Goal: Task Accomplishment & Management: Complete application form

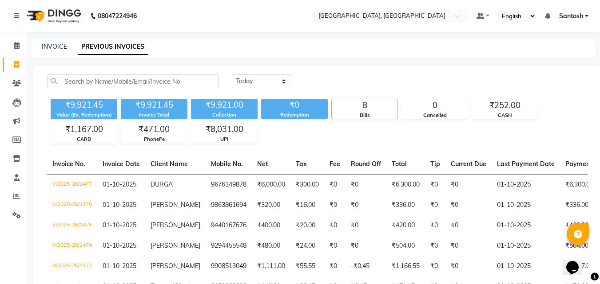
click at [344, 61] on main "INVOICE PREVIOUS INVOICES [DATE] [DATE] Custom Range ₹9,921.45 Value (Ex. Redem…" at bounding box center [313, 213] width 573 height 348
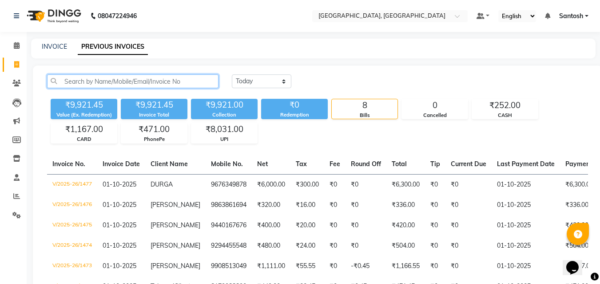
click at [157, 77] on input "text" at bounding box center [132, 82] width 171 height 14
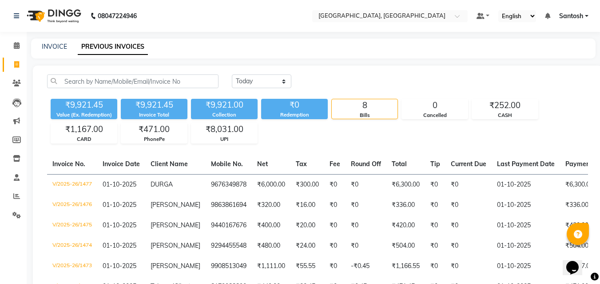
click at [335, 145] on div "[DATE] [DATE] Custom Range ₹9,921.45 Value (Ex. Redemption) ₹9,921.45 Invoice T…" at bounding box center [317, 220] width 569 height 308
click at [255, 81] on select "[DATE] [DATE] Custom Range" at bounding box center [261, 82] width 59 height 14
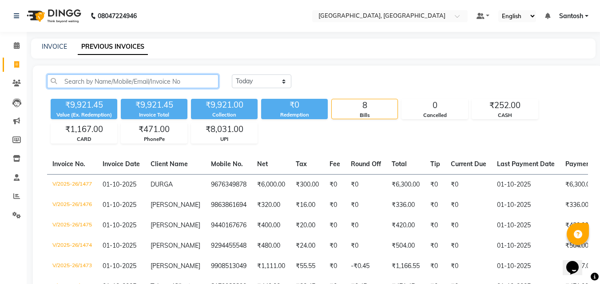
click at [175, 79] on input "text" at bounding box center [132, 82] width 171 height 14
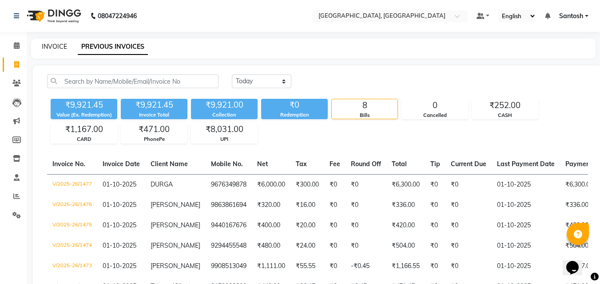
click at [56, 46] on link "INVOICE" at bounding box center [54, 47] width 25 height 8
select select "service"
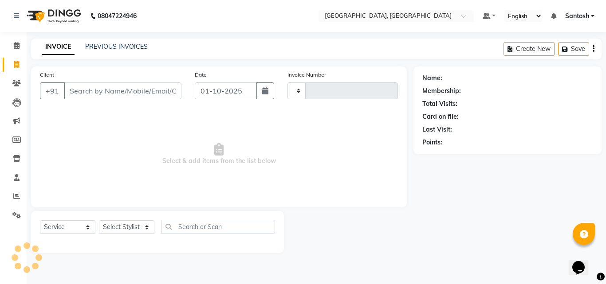
type input "1478"
select select "5506"
click at [140, 228] on select "Select Stylist Manager [PERSON_NAME] [PERSON_NAME] [PERSON_NAME] [PERSON_NAME]" at bounding box center [126, 228] width 55 height 14
select select "87670"
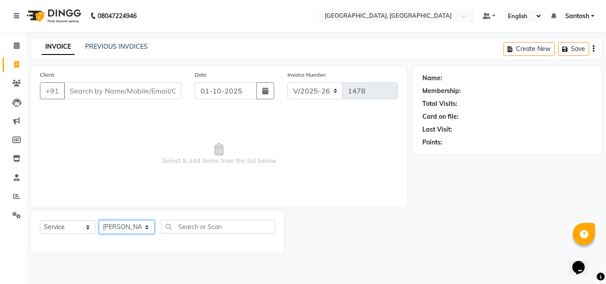
click at [99, 221] on select "Select Stylist Manager [PERSON_NAME] [PERSON_NAME] [PERSON_NAME] [PERSON_NAME]" at bounding box center [126, 228] width 55 height 14
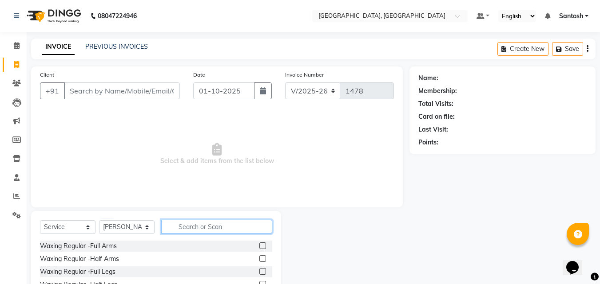
click at [183, 225] on input "text" at bounding box center [216, 227] width 111 height 14
type input "under"
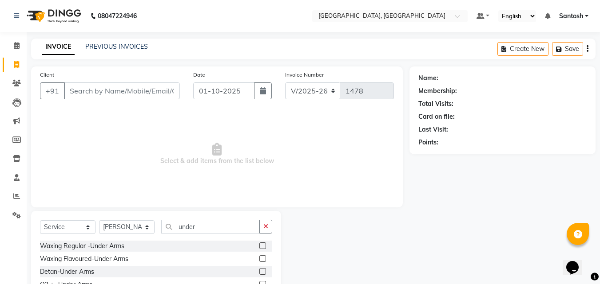
click at [259, 256] on label at bounding box center [262, 259] width 7 height 7
click at [259, 257] on input "checkbox" at bounding box center [262, 260] width 6 height 6
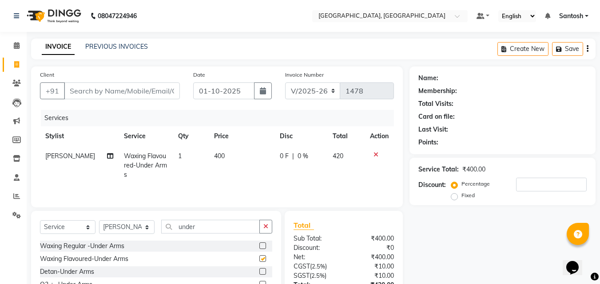
checkbox input "false"
drag, startPoint x: 196, startPoint y: 227, endPoint x: 121, endPoint y: 220, distance: 75.8
click at [122, 220] on div "Select Service Product Membership Package Voucher Prepaid Gift Card Select Styl…" at bounding box center [156, 230] width 232 height 21
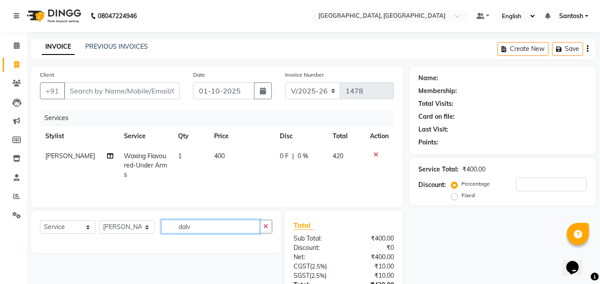
click at [181, 227] on input "dalv" at bounding box center [210, 227] width 99 height 14
click at [194, 228] on input "alv" at bounding box center [210, 227] width 99 height 14
drag, startPoint x: 194, startPoint y: 228, endPoint x: 178, endPoint y: 228, distance: 16.0
click at [178, 228] on input "alv" at bounding box center [210, 227] width 99 height 14
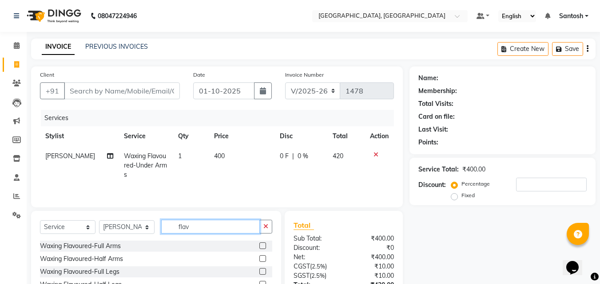
type input "flav"
click at [259, 244] on label at bounding box center [262, 246] width 7 height 7
click at [259, 244] on input "checkbox" at bounding box center [262, 247] width 6 height 6
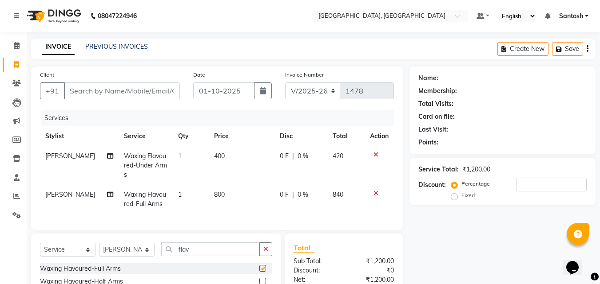
checkbox input "false"
click at [149, 95] on input "Client" at bounding box center [122, 91] width 116 height 17
click at [147, 173] on td "Waxing Flavoured-Under Arms" at bounding box center [145, 165] width 54 height 39
select select "87670"
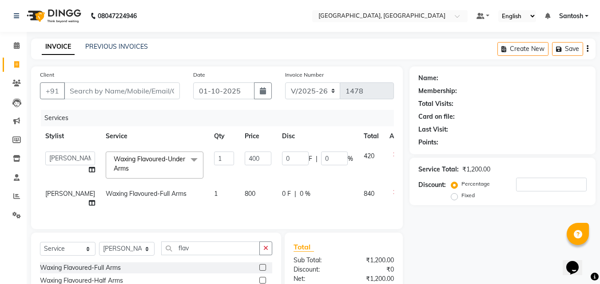
click at [100, 137] on th "Service" at bounding box center [154, 136] width 108 height 20
click at [60, 134] on th "Stylist" at bounding box center [70, 136] width 60 height 20
click at [74, 134] on th "Stylist" at bounding box center [70, 136] width 60 height 20
click at [56, 118] on div "Services" at bounding box center [220, 118] width 359 height 16
drag, startPoint x: 86, startPoint y: 148, endPoint x: 86, endPoint y: 140, distance: 7.5
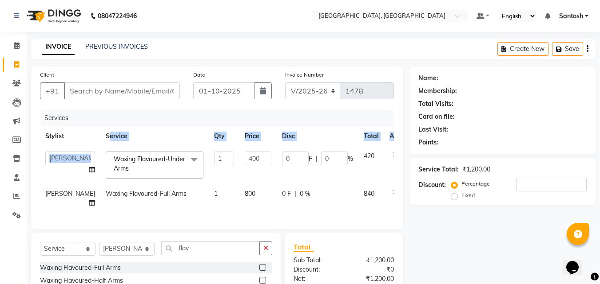
click at [86, 147] on table "Stylist Service Qty Price Disc Total Action Manager [PERSON_NAME] [PERSON_NAME]…" at bounding box center [226, 169] width 373 height 87
click at [100, 140] on th "Service" at bounding box center [154, 136] width 108 height 20
click at [393, 155] on icon at bounding box center [395, 155] width 5 height 6
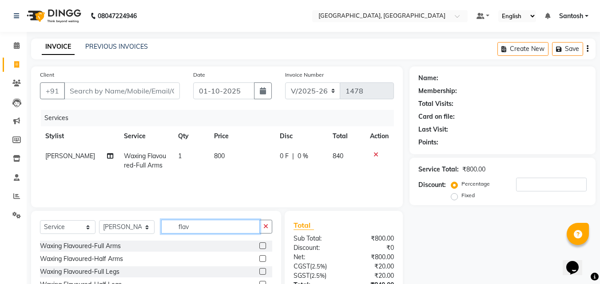
drag, startPoint x: 161, startPoint y: 224, endPoint x: 194, endPoint y: 228, distance: 33.1
click at [194, 228] on input "flav" at bounding box center [210, 227] width 99 height 14
type input "unde"
click at [255, 253] on div "Waxing Regular -Under Arms Waxing Flavoured-Under Arms Detan-Under Arms O3 + -U…" at bounding box center [156, 285] width 232 height 89
click at [259, 261] on label at bounding box center [262, 259] width 7 height 7
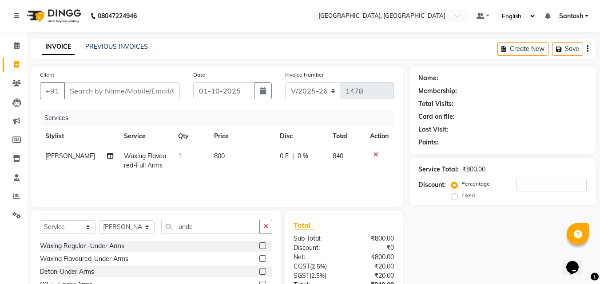
click at [259, 261] on input "checkbox" at bounding box center [262, 260] width 6 height 6
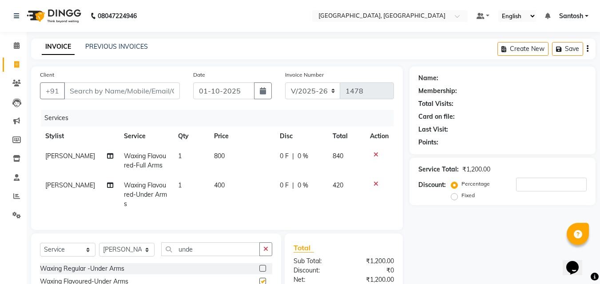
checkbox input "false"
click at [267, 253] on icon "button" at bounding box center [265, 249] width 5 height 6
click at [124, 257] on select "Select Stylist Manager [PERSON_NAME] [PERSON_NAME] [PERSON_NAME] [PERSON_NAME]" at bounding box center [126, 250] width 55 height 14
select select
click at [99, 250] on select "Select Stylist Manager [PERSON_NAME] [PERSON_NAME] [PERSON_NAME] [PERSON_NAME]" at bounding box center [126, 250] width 55 height 14
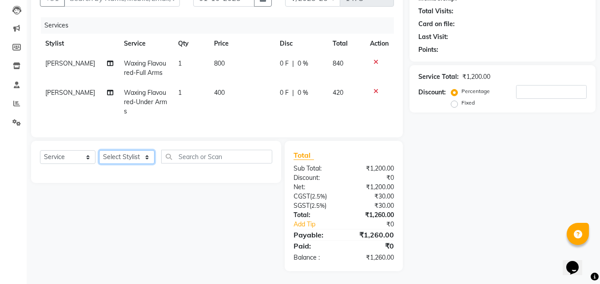
scroll to position [100, 0]
click at [55, 220] on div "Select Service Product Membership Package Voucher Prepaid Gift Card Select Styl…" at bounding box center [152, 206] width 257 height 130
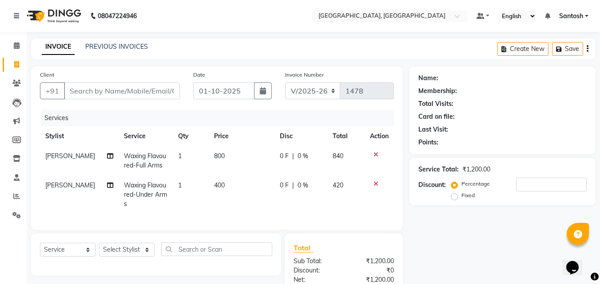
scroll to position [0, 7]
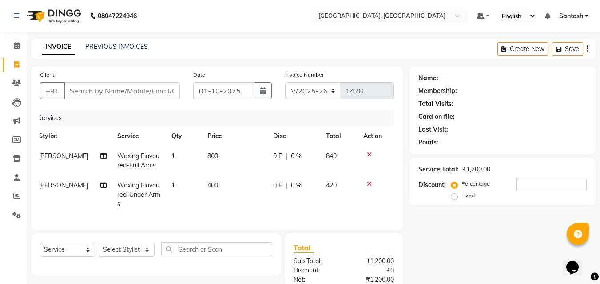
click at [39, 222] on div "Client +91 Date [DATE] Invoice Number V/2025 V/[PHONE_NUMBER] Services Stylist …" at bounding box center [216, 149] width 371 height 164
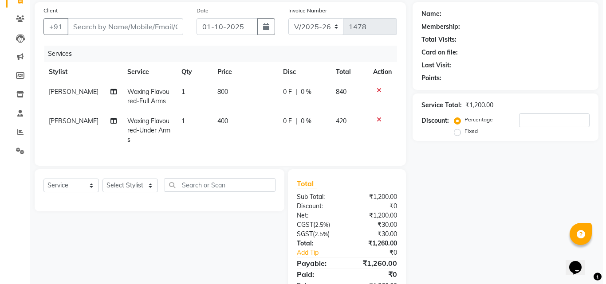
scroll to position [0, 0]
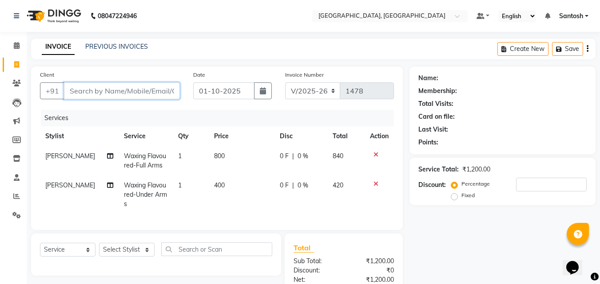
drag, startPoint x: 82, startPoint y: 83, endPoint x: 81, endPoint y: 95, distance: 11.5
click at [82, 95] on input "Client" at bounding box center [122, 91] width 116 height 17
type input "8"
type input "0"
type input "8008790722"
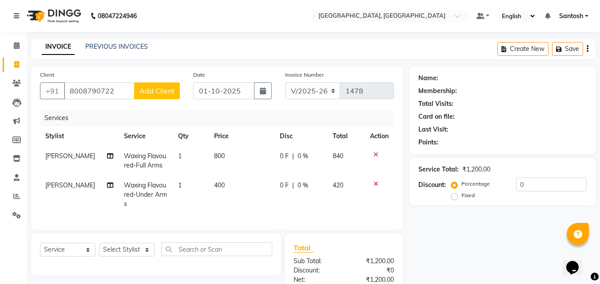
click at [162, 88] on span "Add Client" at bounding box center [156, 91] width 35 height 9
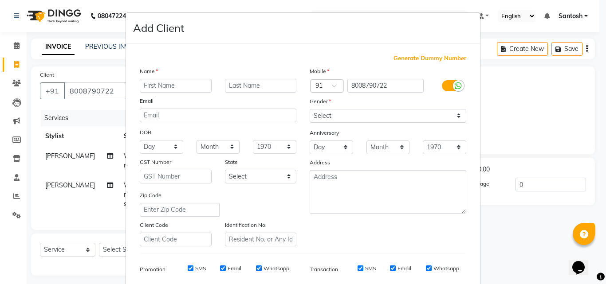
click at [173, 88] on input "text" at bounding box center [176, 86] width 72 height 14
type input "[PERSON_NAME]"
click at [341, 118] on select "Select [DEMOGRAPHIC_DATA] [DEMOGRAPHIC_DATA] Other Prefer Not To Say" at bounding box center [388, 116] width 157 height 14
select select "[DEMOGRAPHIC_DATA]"
click at [310, 109] on select "Select [DEMOGRAPHIC_DATA] [DEMOGRAPHIC_DATA] Other Prefer Not To Say" at bounding box center [388, 116] width 157 height 14
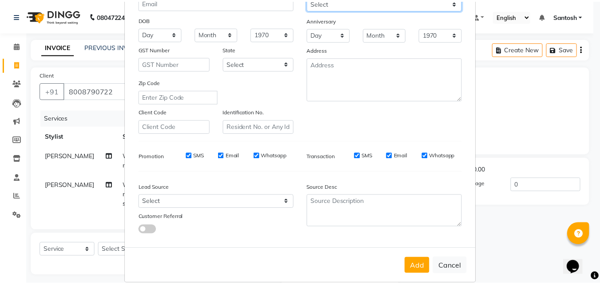
scroll to position [125, 0]
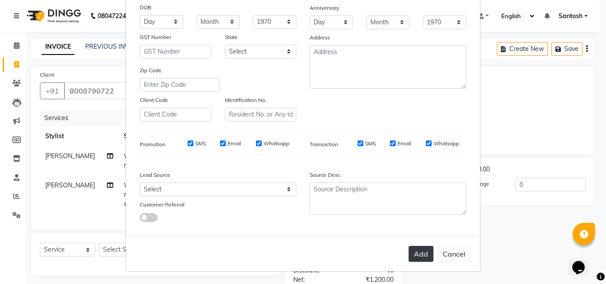
click at [420, 260] on button "Add" at bounding box center [421, 254] width 25 height 16
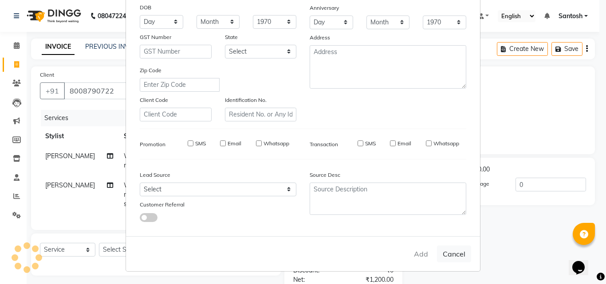
select select
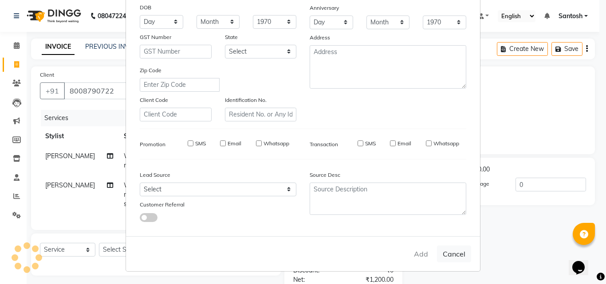
select select
checkbox input "false"
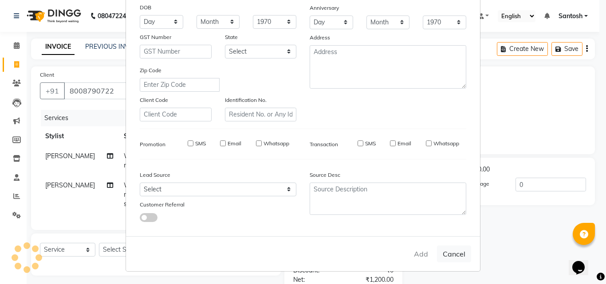
checkbox input "false"
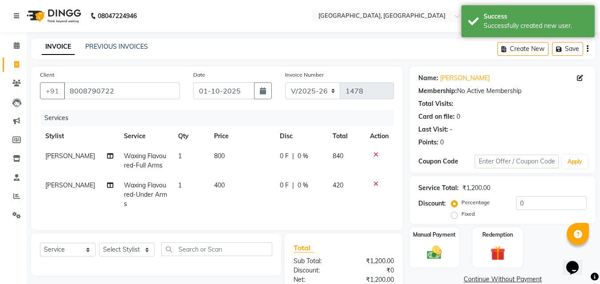
scroll to position [44, 0]
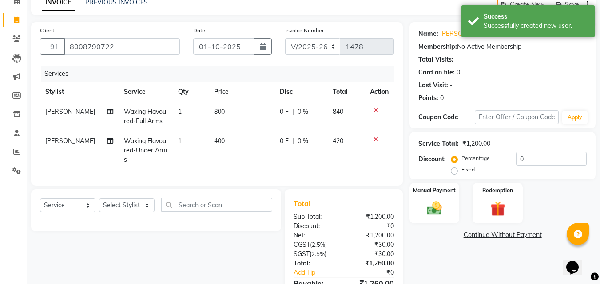
click at [302, 103] on td "0 F | 0 %" at bounding box center [300, 116] width 53 height 29
select select "87670"
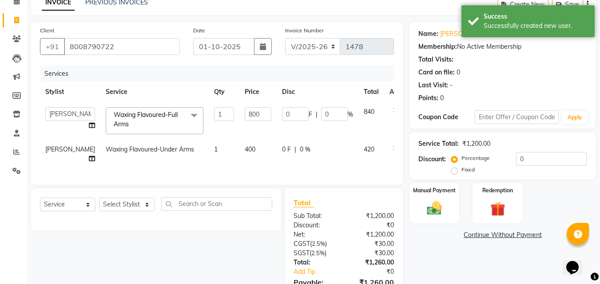
click at [326, 168] on td "0 F | 0 %" at bounding box center [317, 154] width 82 height 29
select select "87670"
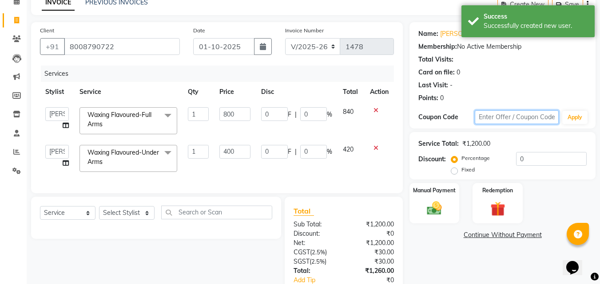
click at [537, 115] on input "text" at bounding box center [516, 118] width 84 height 14
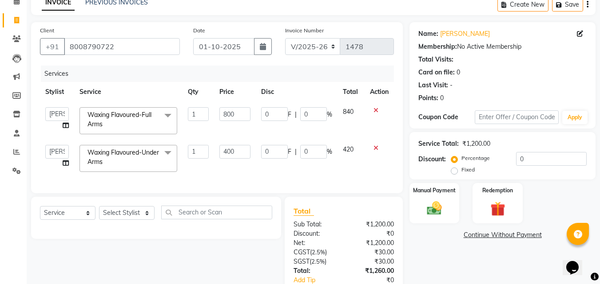
click at [335, 91] on th "Disc" at bounding box center [297, 92] width 82 height 20
click at [312, 116] on input "0" at bounding box center [313, 114] width 27 height 14
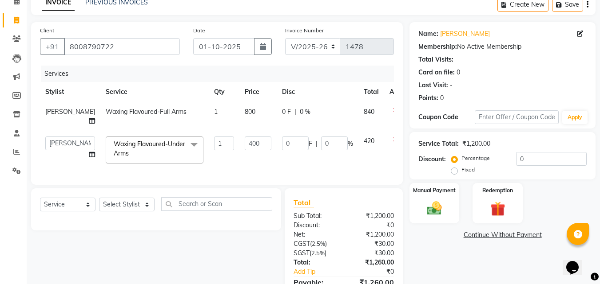
click at [300, 107] on span "0 %" at bounding box center [305, 111] width 11 height 9
select select "87670"
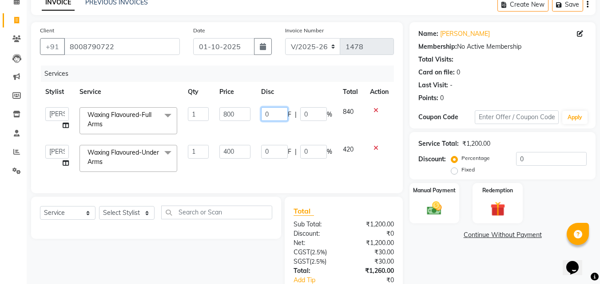
click at [277, 117] on input "0" at bounding box center [274, 114] width 27 height 14
click at [472, 265] on div "Name: [PERSON_NAME] Membership: No Active Membership Total Visits: Card on file…" at bounding box center [505, 174] width 193 height 305
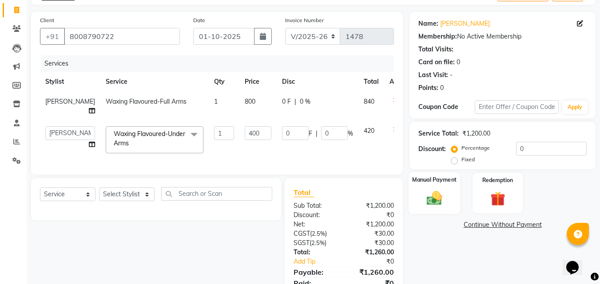
scroll to position [10, 0]
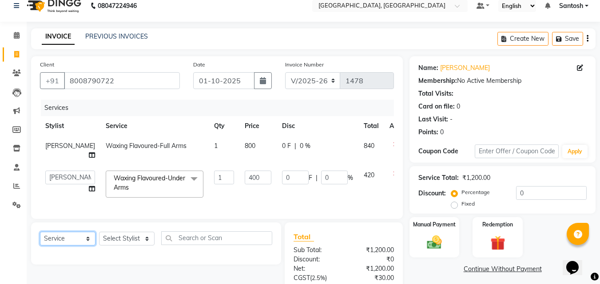
click at [84, 246] on select "Select Service Product Membership Package Voucher Prepaid Gift Card" at bounding box center [67, 239] width 55 height 14
select select "membership"
click at [40, 239] on select "Select Service Product Membership Package Voucher Prepaid Gift Card" at bounding box center [67, 239] width 55 height 14
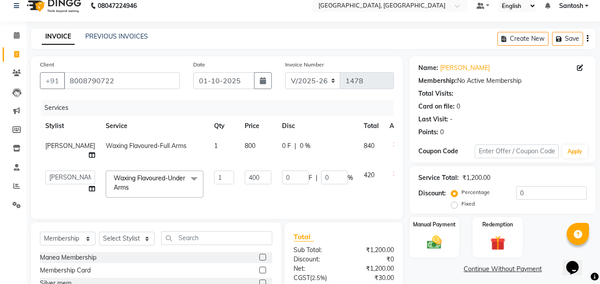
click at [259, 261] on label at bounding box center [262, 257] width 7 height 7
click at [259, 261] on input "checkbox" at bounding box center [262, 258] width 6 height 6
checkbox input "false"
click at [140, 246] on select "Select Stylist Manager [PERSON_NAME] [PERSON_NAME] [PERSON_NAME] [PERSON_NAME]" at bounding box center [126, 239] width 55 height 14
select select "87670"
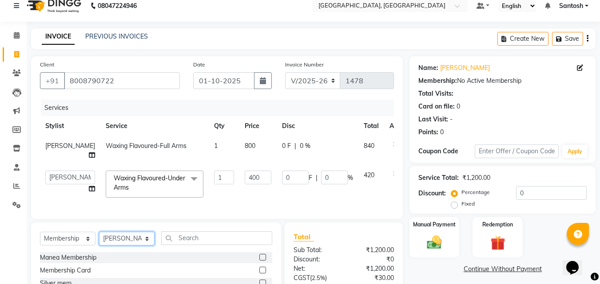
click at [99, 239] on select "Select Stylist Manager [PERSON_NAME] [PERSON_NAME] [PERSON_NAME] [PERSON_NAME]" at bounding box center [126, 239] width 55 height 14
click at [259, 261] on label at bounding box center [262, 257] width 7 height 7
click at [259, 261] on input "checkbox" at bounding box center [262, 258] width 6 height 6
select select "select"
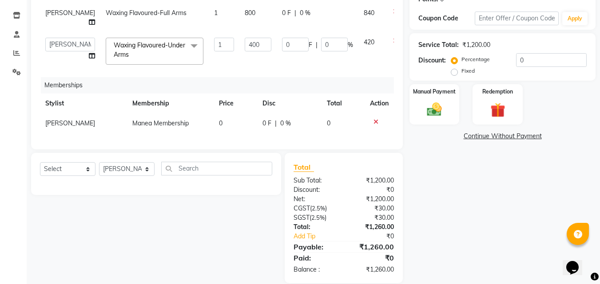
click at [471, 232] on div "Name: [PERSON_NAME] Membership: No Active Membership Total Visits: Card on file…" at bounding box center [505, 103] width 193 height 360
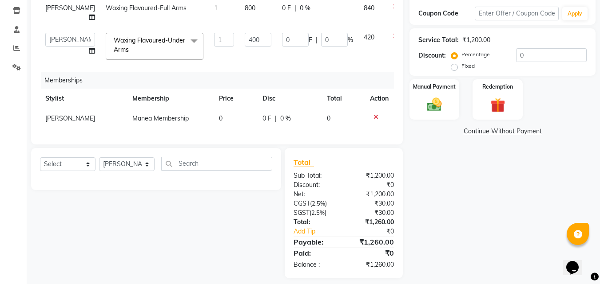
scroll to position [162, 0]
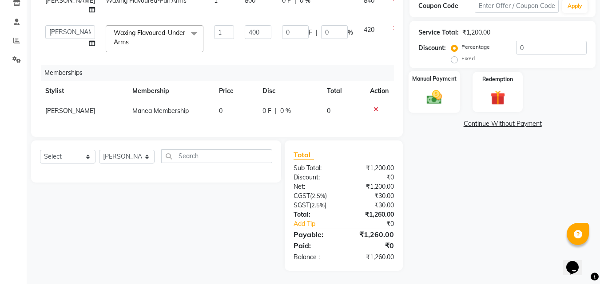
click at [451, 89] on div "Manual Payment" at bounding box center [434, 92] width 52 height 42
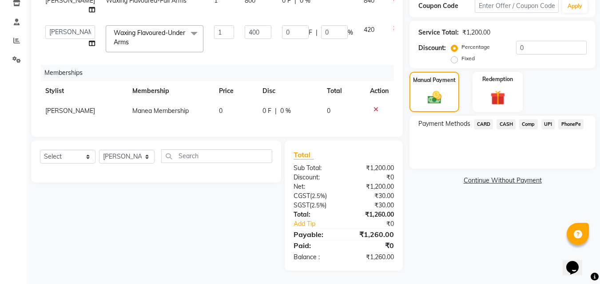
click at [504, 119] on span "CASH" at bounding box center [505, 124] width 19 height 10
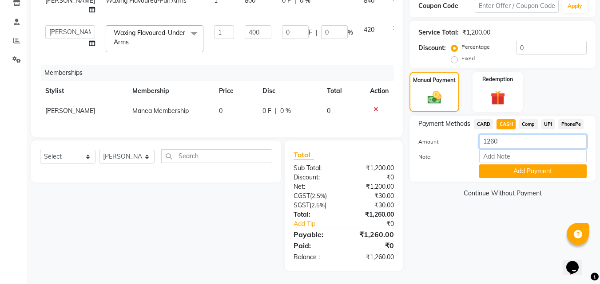
click at [494, 137] on input "1260" at bounding box center [532, 142] width 107 height 14
type input "1100"
click at [506, 165] on button "Add Payment" at bounding box center [532, 172] width 107 height 14
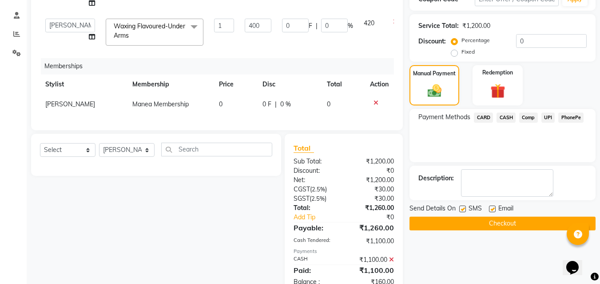
click at [550, 117] on span "UPI" at bounding box center [548, 118] width 14 height 10
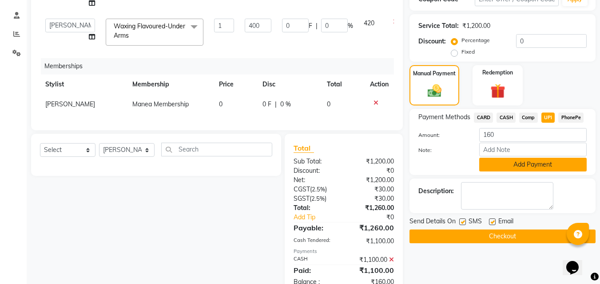
click at [505, 166] on button "Add Payment" at bounding box center [532, 165] width 107 height 14
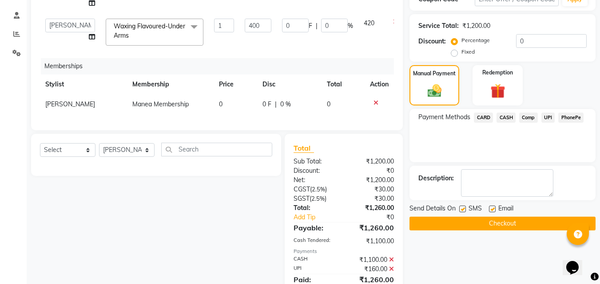
click at [501, 221] on button "Checkout" at bounding box center [502, 224] width 186 height 14
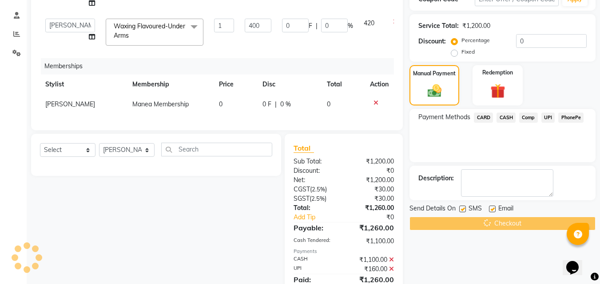
scroll to position [203, 0]
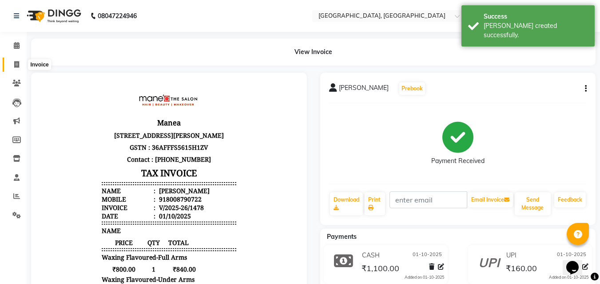
click at [17, 61] on icon at bounding box center [16, 64] width 5 height 7
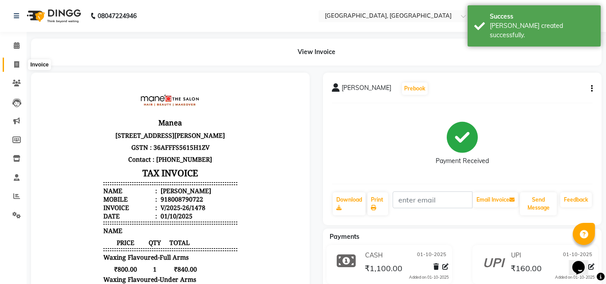
select select "5506"
select select "service"
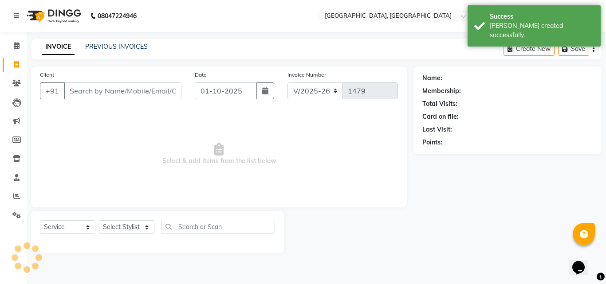
click at [134, 92] on input "Client" at bounding box center [123, 91] width 118 height 17
click at [130, 95] on input "Client" at bounding box center [123, 91] width 118 height 17
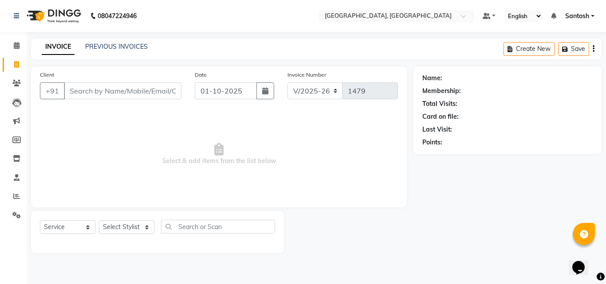
click at [113, 53] on div "INVOICE PREVIOUS INVOICES Create New Save" at bounding box center [316, 49] width 571 height 21
click at [118, 42] on div "PREVIOUS INVOICES" at bounding box center [116, 46] width 63 height 9
click at [116, 48] on link "PREVIOUS INVOICES" at bounding box center [116, 47] width 63 height 8
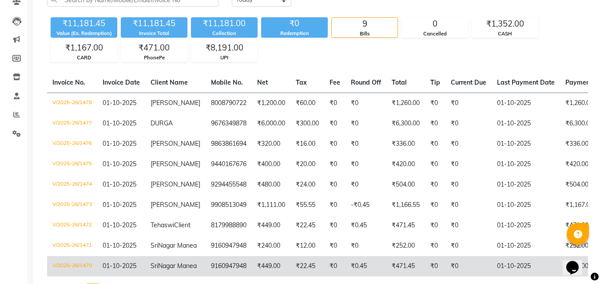
scroll to position [89, 0]
